Goal: Task Accomplishment & Management: Use online tool/utility

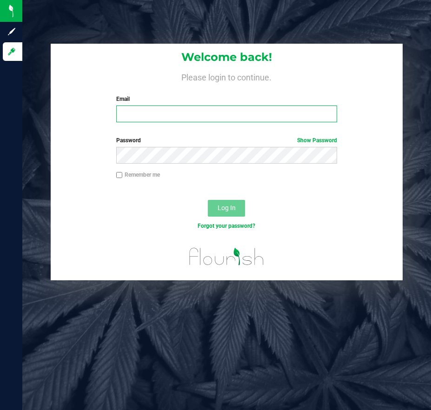
click at [152, 111] on input "Email" at bounding box center [226, 114] width 221 height 17
type input "[EMAIL_ADDRESS][DOMAIN_NAME]"
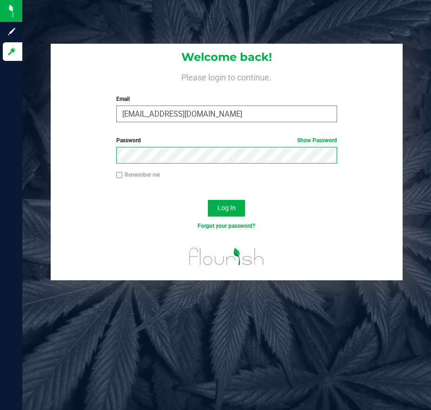
click at [208, 200] on button "Log In" at bounding box center [226, 208] width 37 height 17
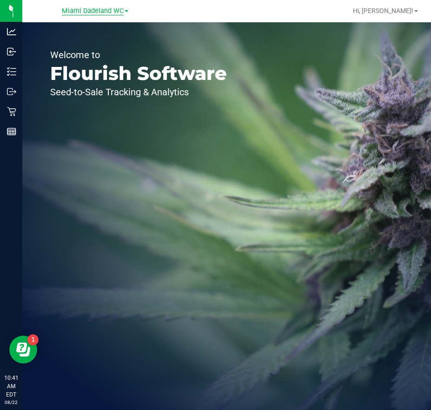
click at [87, 11] on span "Miami Dadeland WC" at bounding box center [93, 11] width 62 height 8
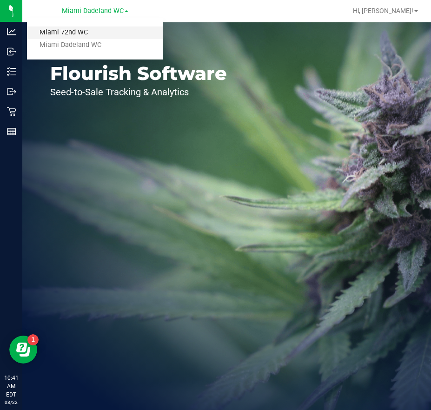
click at [57, 31] on link "Miami 72nd WC" at bounding box center [95, 33] width 136 height 13
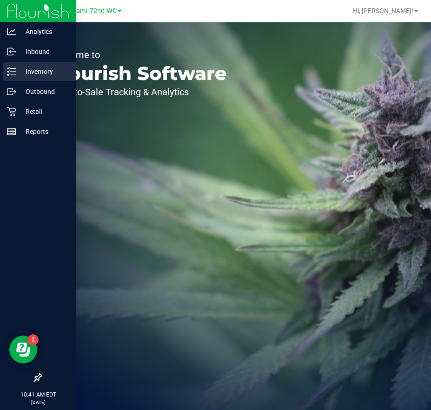
click at [46, 71] on p "Inventory" at bounding box center [44, 71] width 56 height 11
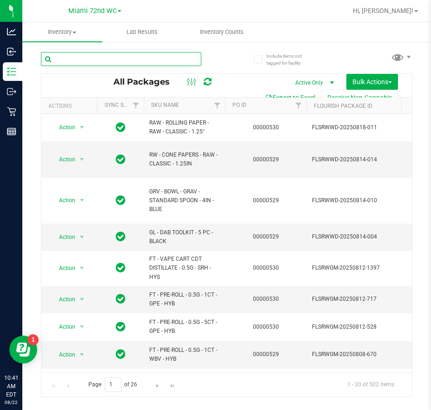
click at [146, 61] on input "text" at bounding box center [121, 59] width 160 height 14
paste input "FT 3.5g Cannabis Flower Alleged Orbit (Hybrid)"
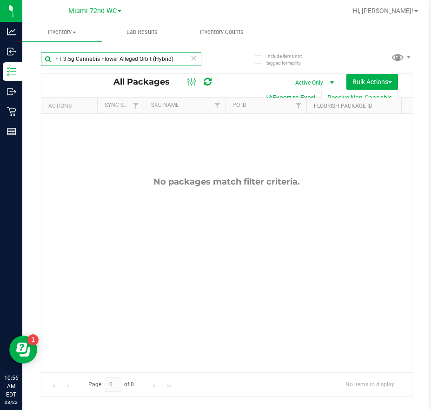
click at [145, 57] on input "FT 3.5g Cannabis Flower Alleged Orbit (Hybrid)" at bounding box center [121, 59] width 160 height 14
paste input "[PERSON_NAME] Grapes"
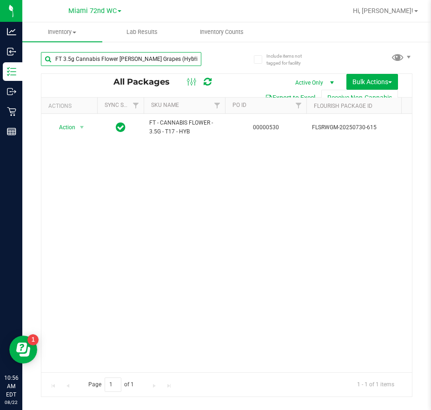
click at [140, 61] on input "FT 3.5g Cannabis Flower [PERSON_NAME] Grapes (Hybrid)" at bounding box center [121, 59] width 160 height 14
paste input "D 3.5g Flower Greenhouse Lemon Zest"
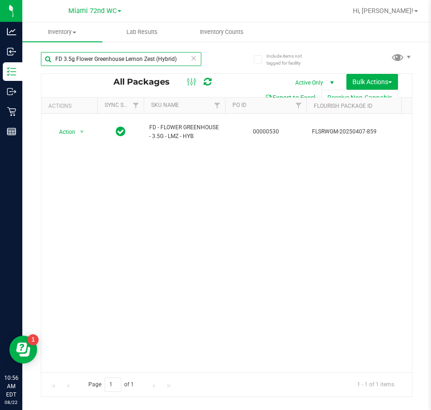
click at [136, 53] on input "FD 3.5g Flower Greenhouse Lemon Zest (Hybrid)" at bounding box center [121, 59] width 160 height 14
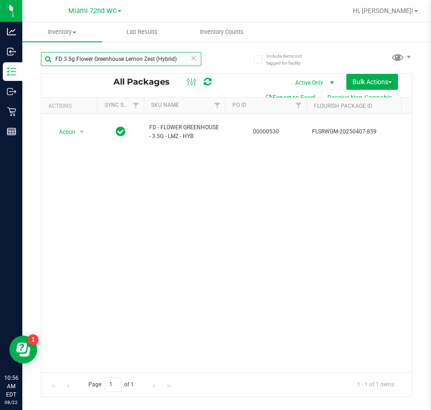
paste input "Hot Mess"
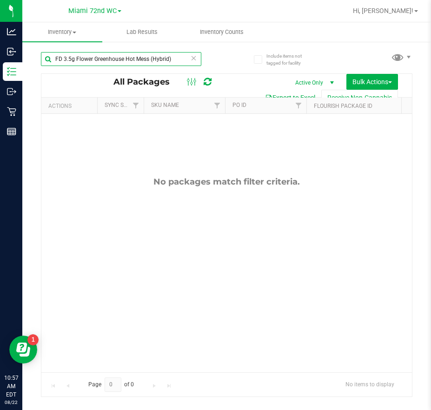
click at [120, 58] on input "FD 3.5g Flower Greenhouse Hot Mess (Hybrid)" at bounding box center [121, 59] width 160 height 14
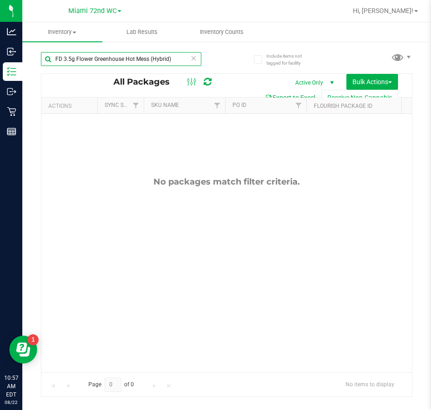
paste input "Rainbow Harbor (Hybrid-Indica"
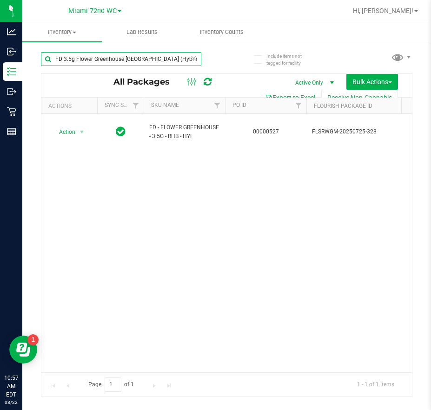
click at [150, 60] on input "FD 3.5g Flower Greenhouse [GEOGRAPHIC_DATA] (Hybrid-Indica)" at bounding box center [121, 59] width 160 height 14
paste input "T 3.5g Cannabis Flower Apple Banana Peach Ringz (Hybrid"
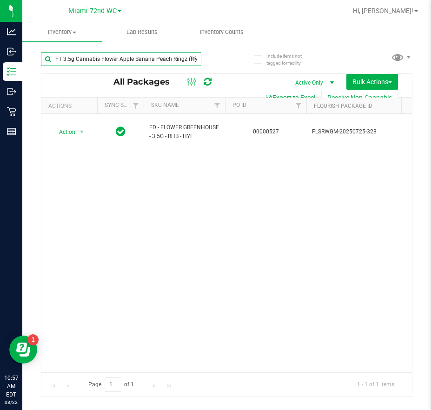
scroll to position [0, 9]
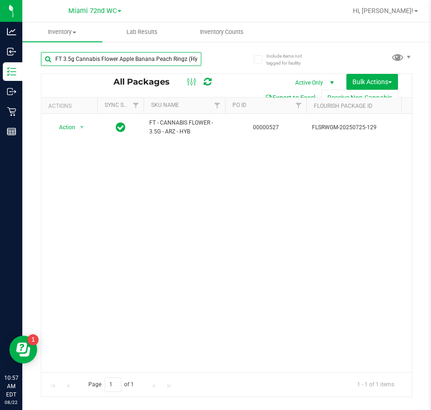
click at [132, 57] on input "FT 3.5g Cannabis Flower Apple Banana Peach Ringz (Hybrid)" at bounding box center [121, 59] width 160 height 14
paste input "Mauve Mochi"
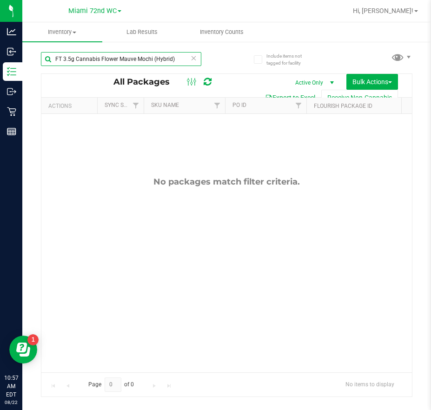
click at [134, 62] on input "FT 3.5g Cannabis Flower Mauve Mochi (Hybrid)" at bounding box center [121, 59] width 160 height 14
paste input "Pine Zap (Sativa"
click at [105, 54] on input "FT 3.5g Cannabis Flower Pine Zap (Sativa)" at bounding box center [121, 59] width 160 height 14
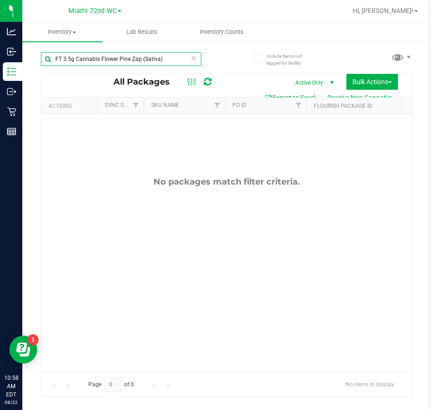
click at [105, 54] on input "FT 3.5g Cannabis Flower Pine Zap (Sativa)" at bounding box center [121, 59] width 160 height 14
paste input "1g Kief Fried Ice Cream (Hybrid"
click at [114, 64] on input "FT 1g Kief Fried Ice Cream (Hybrid)" at bounding box center [121, 59] width 160 height 14
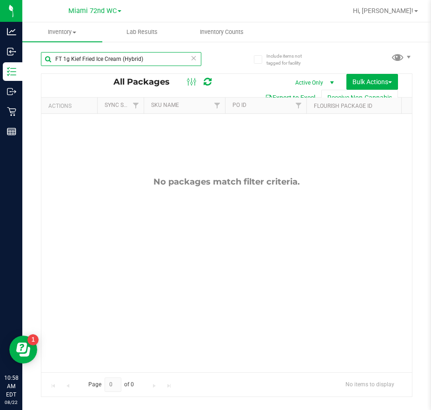
click at [114, 64] on input "FT 1g Kief Fried Ice Cream (Hybrid)" at bounding box center [121, 59] width 160 height 14
paste input "0.5g Pre-Roll Rainbow Harbor (Hybrid-Indica) 1ct"
click at [109, 57] on input "FT 0.5g Pre-Roll Rainbow Harbor (Hybrid-Indica) 1ct" at bounding box center [121, 59] width 160 height 14
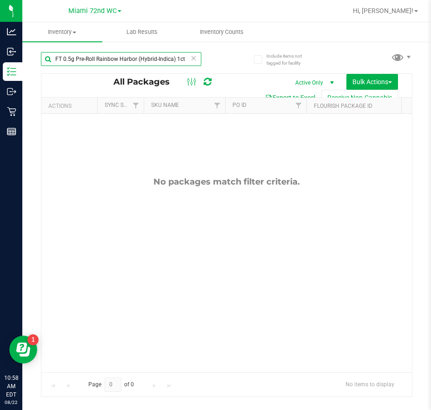
click at [109, 57] on input "FT 0.5g Pre-Roll Rainbow Harbor (Hybrid-Indica) 1ct" at bounding box center [121, 59] width 160 height 14
paste input "Space Case (Hybrid"
click at [116, 54] on input "FT 0.5g Pre-Roll Space Case (Hybrid) 1ct" at bounding box center [121, 59] width 160 height 14
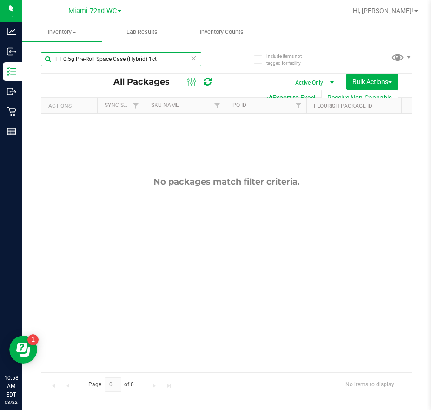
click at [116, 54] on input "FT 0.5g Pre-Roll Space Case (Hybrid) 1ct" at bounding box center [121, 59] width 160 height 14
paste input "Rainbow Harbor (Hybrid-Indica) 5"
click at [149, 61] on input "FT 0.5g Pre-Roll Rainbow Harbor (Hybrid-Indica) 5ct" at bounding box center [121, 59] width 160 height 14
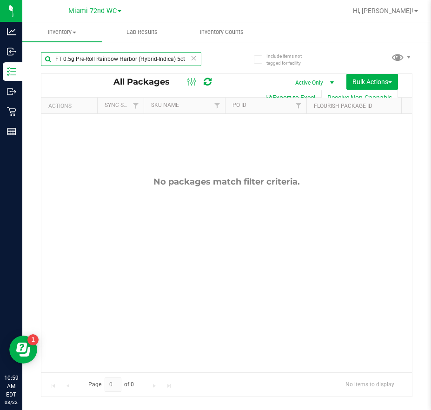
click at [149, 61] on input "FT 0.5g Pre-Roll Rainbow Harbor (Hybrid-Indica) 5ct" at bounding box center [121, 59] width 160 height 14
paste input "Space Case (Hybrid"
click at [117, 58] on input "FT 0.5g Pre-Roll Space Case (Hybrid) 5ct" at bounding box center [121, 59] width 160 height 14
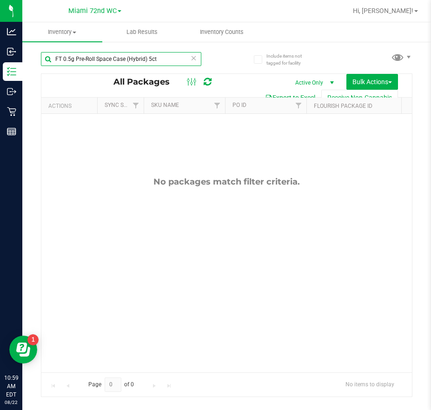
click at [117, 58] on input "FT 0.5g Pre-Roll Space Case (Hybrid) 5ct" at bounding box center [121, 59] width 160 height 14
paste input "1g Vape Cart CDT Distillate Apples N Bananas x Pancakes Jealousy (Hybrid)"
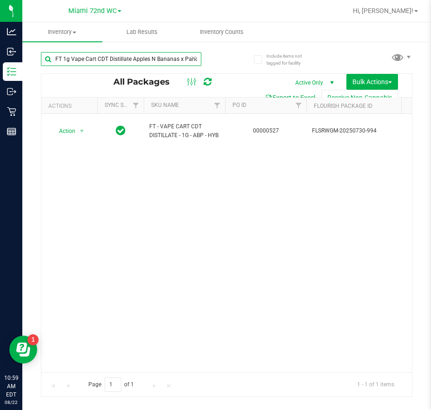
click at [153, 63] on input "FT 1g Vape Cart CDT Distillate Apples N Bananas x Pancakes Jealousy (Hybrid)" at bounding box center [121, 59] width 160 height 14
paste input "Sugar Rush (Hybrid-Sativa"
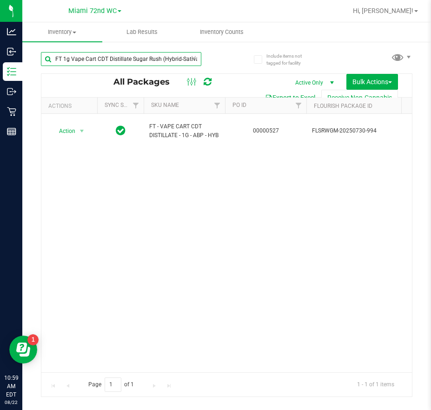
scroll to position [0, 1]
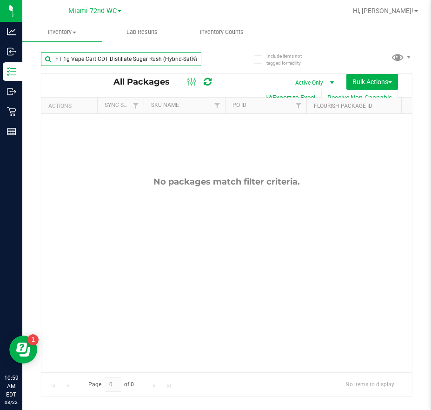
click at [140, 62] on input "FT 1g Vape Cart CDT Distillate Sugar Rush (Hybrid-Sativa)" at bounding box center [121, 59] width 160 height 14
paste input "Distillate Strawberry Coug"
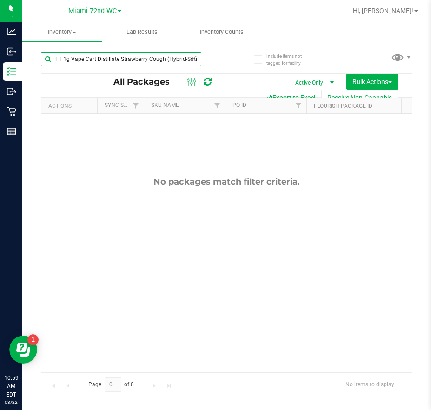
scroll to position [0, 5]
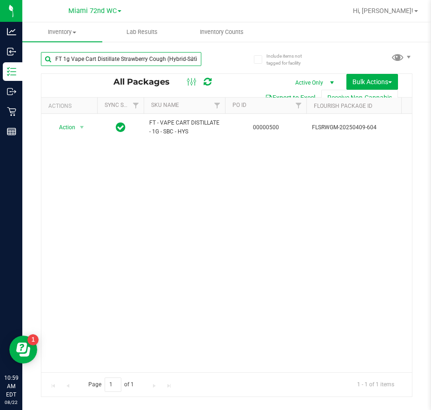
click at [126, 57] on input "FT 1g Vape Cart Distillate Strawberry Cough (Hybrid-Sativa)" at bounding box center [121, 59] width 160 height 14
paste input "GL 0.5g Vape Cart Live Rosin Z Cake x Creamsickle (Indic"
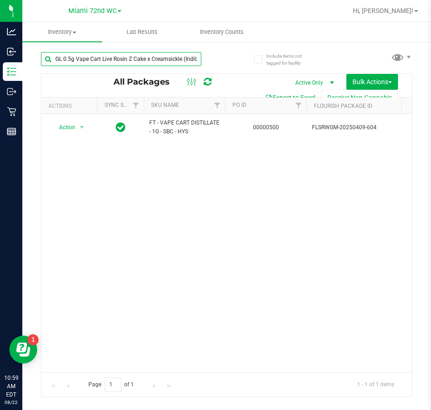
scroll to position [0, 5]
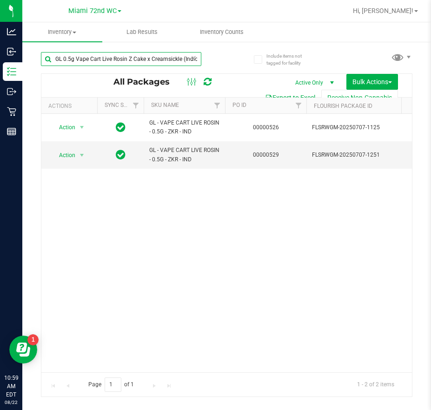
click at [131, 57] on input "GL 0.5g Vape Cart Live Rosin Z Cake x Creamsickle (Indica)" at bounding box center [121, 59] width 160 height 14
paste input "SW 10mg Theragels Calm (9:1 CBD:THC) 40ct"
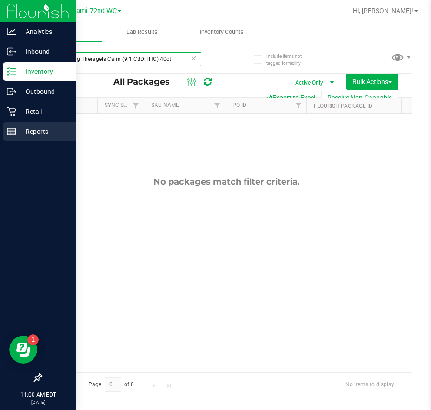
type input "SW 10mg Theragels Calm (9:1 CBD:THC) 40ct"
